Goal: Check status

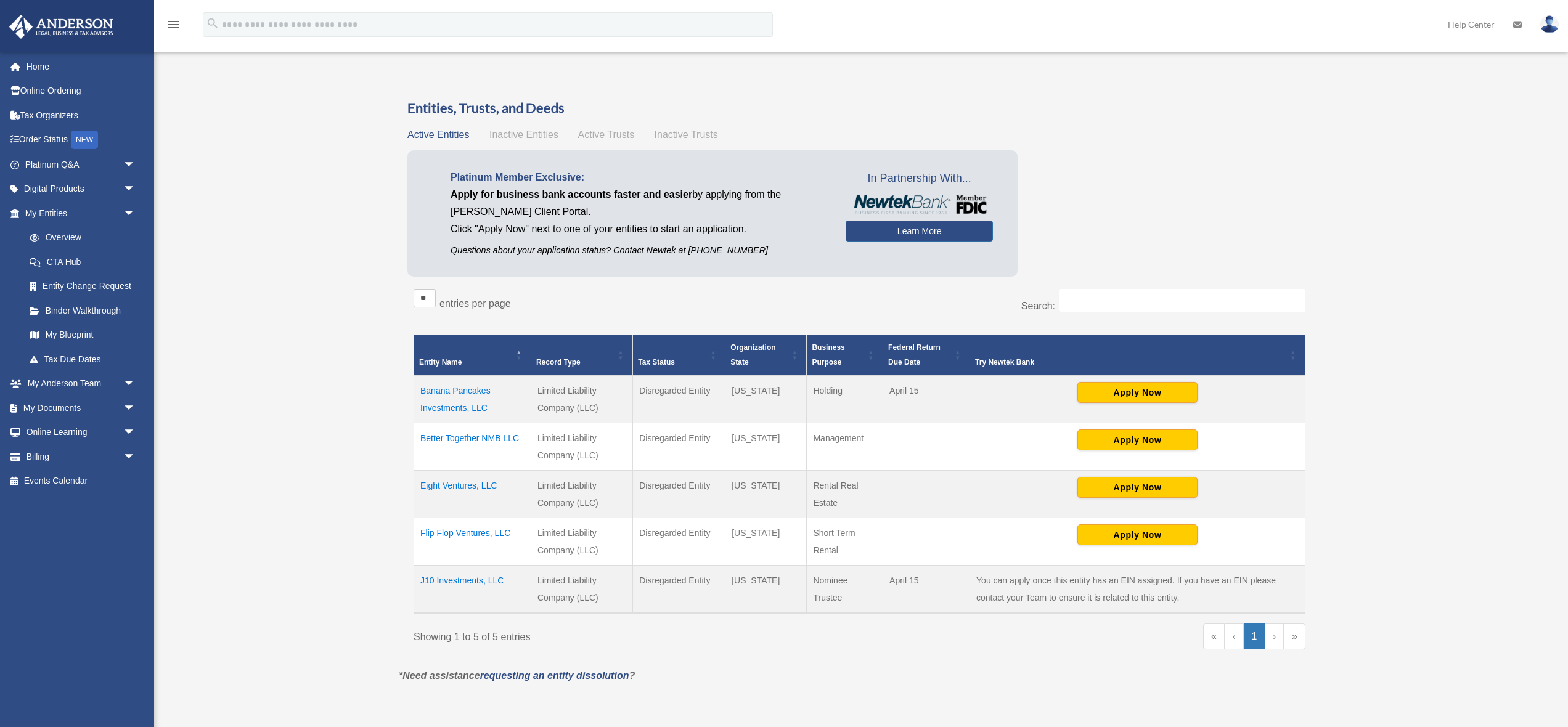
click at [443, 398] on td "Banana Pancakes Investments, LLC" at bounding box center [472, 400] width 117 height 48
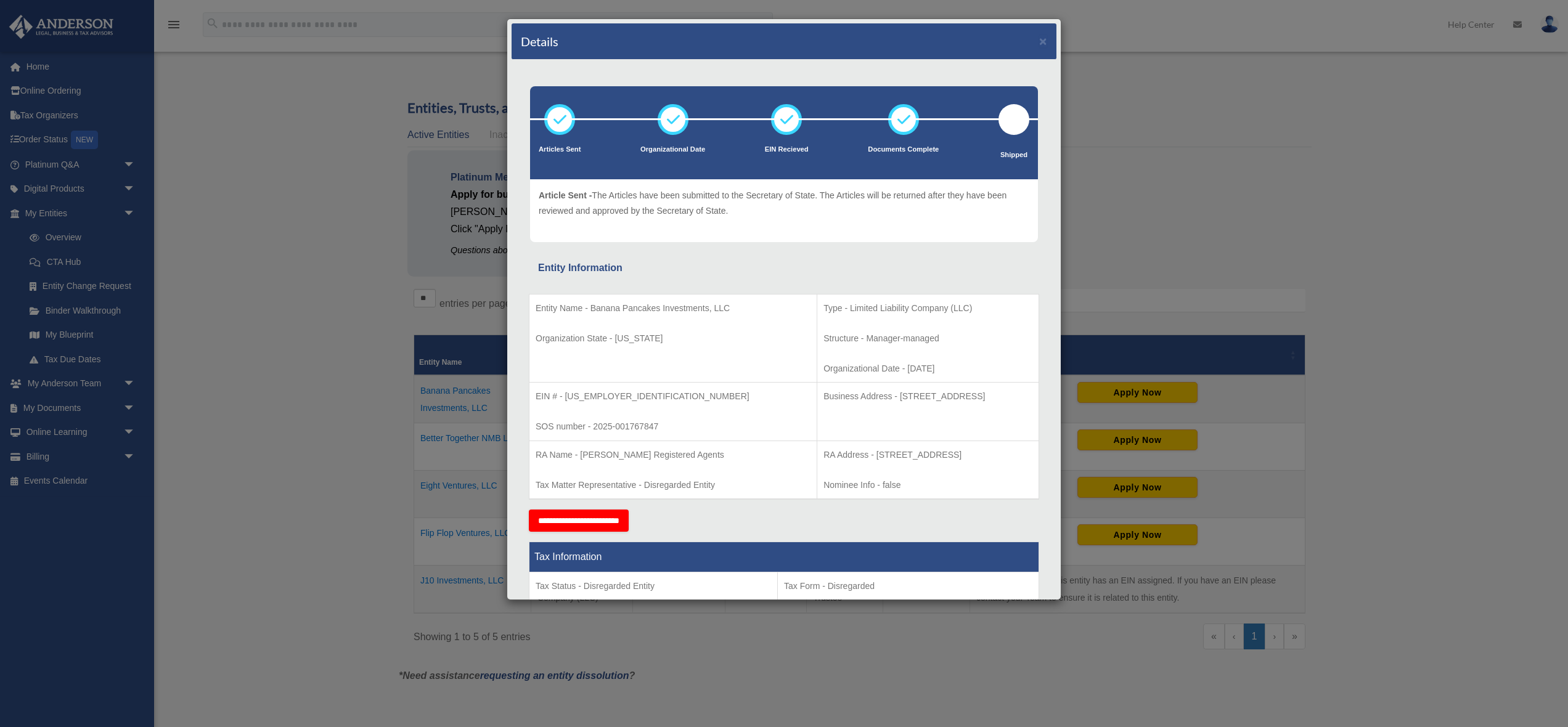
click at [241, 321] on div "Details × Articles Sent Organizational Date" at bounding box center [784, 364] width 1568 height 727
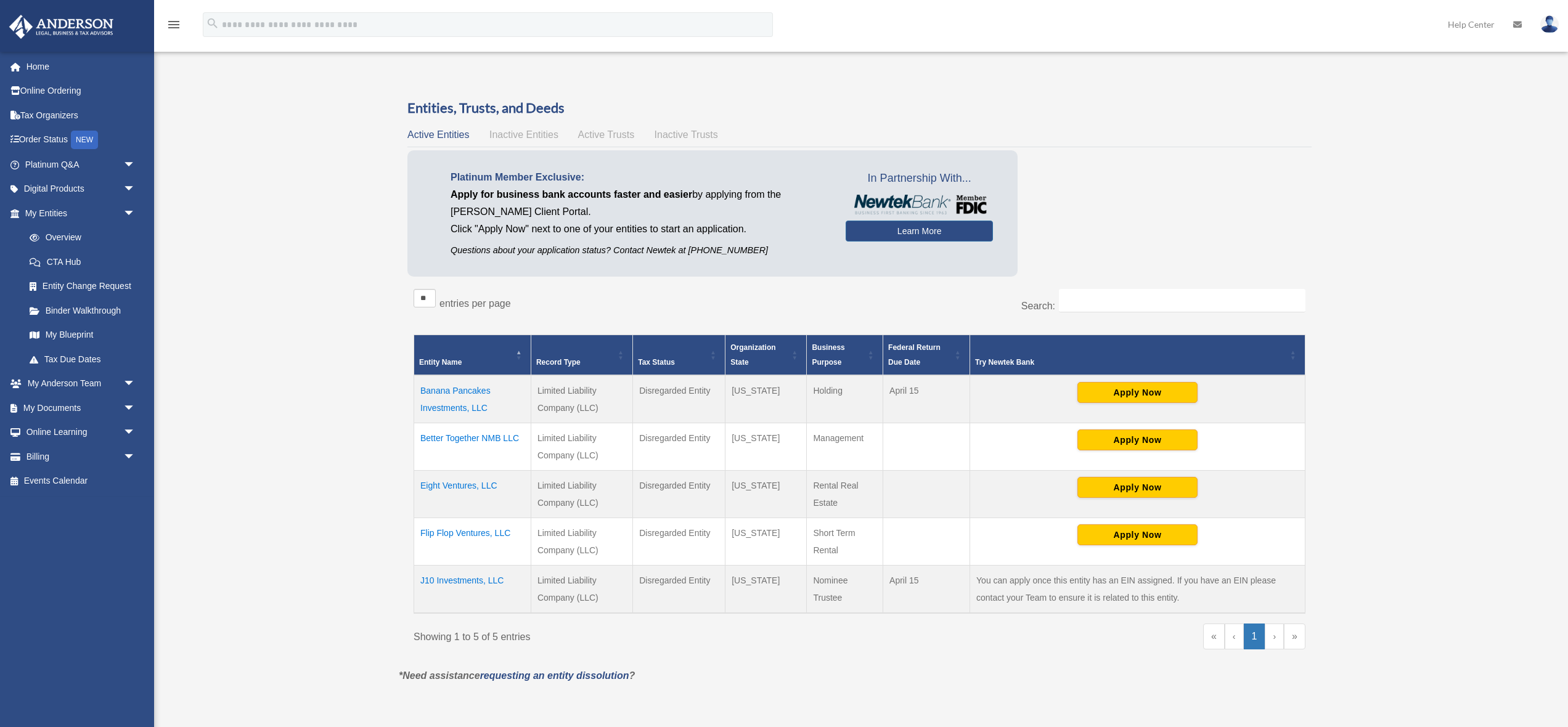
click at [469, 580] on td "J10 Investments, LLC" at bounding box center [472, 589] width 117 height 48
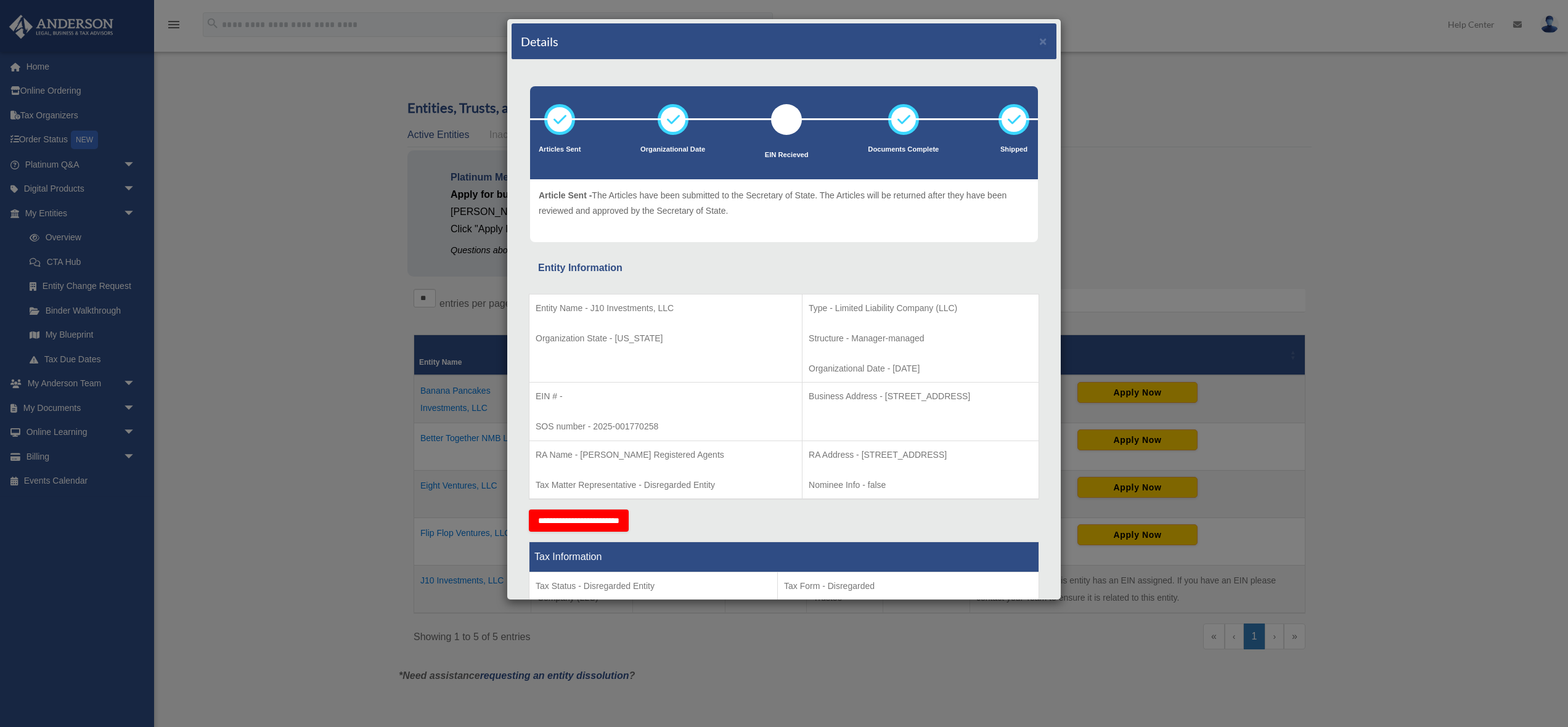
click at [377, 361] on div "Details × Articles Sent Organizational Date" at bounding box center [784, 364] width 1568 height 727
